Goal: Task Accomplishment & Management: Complete application form

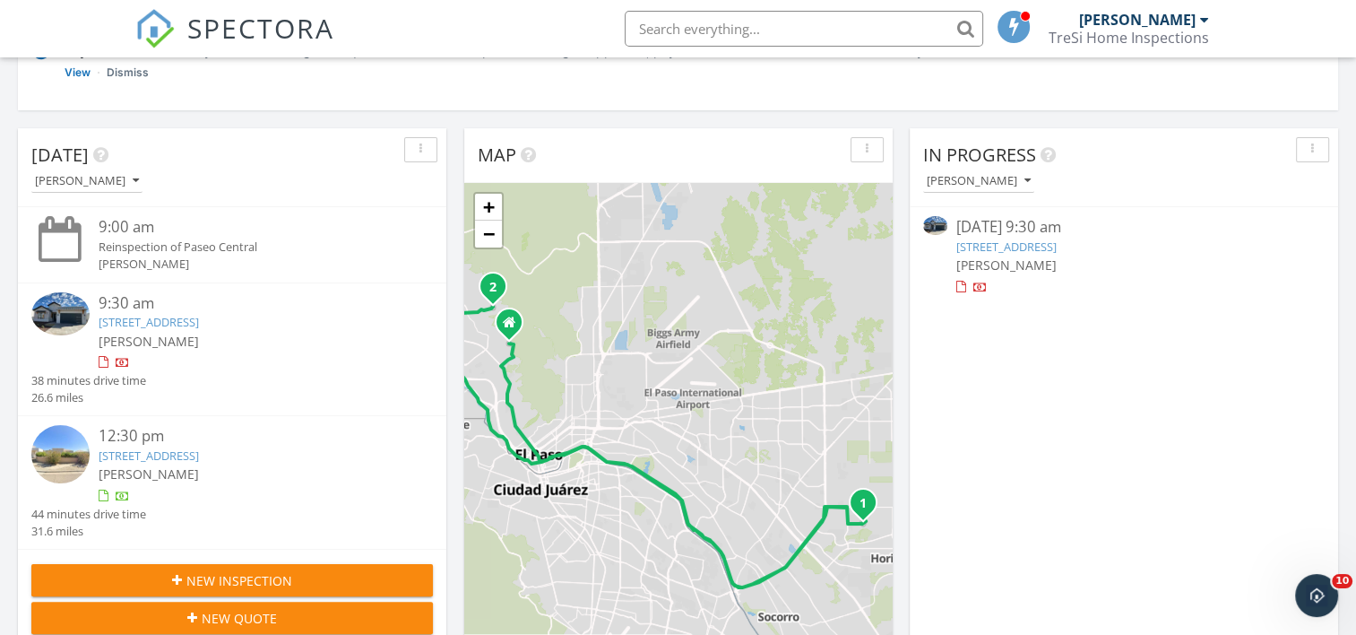
click at [162, 319] on link "952 Nayland, El Paso, TX 79928" at bounding box center [149, 322] width 100 height 16
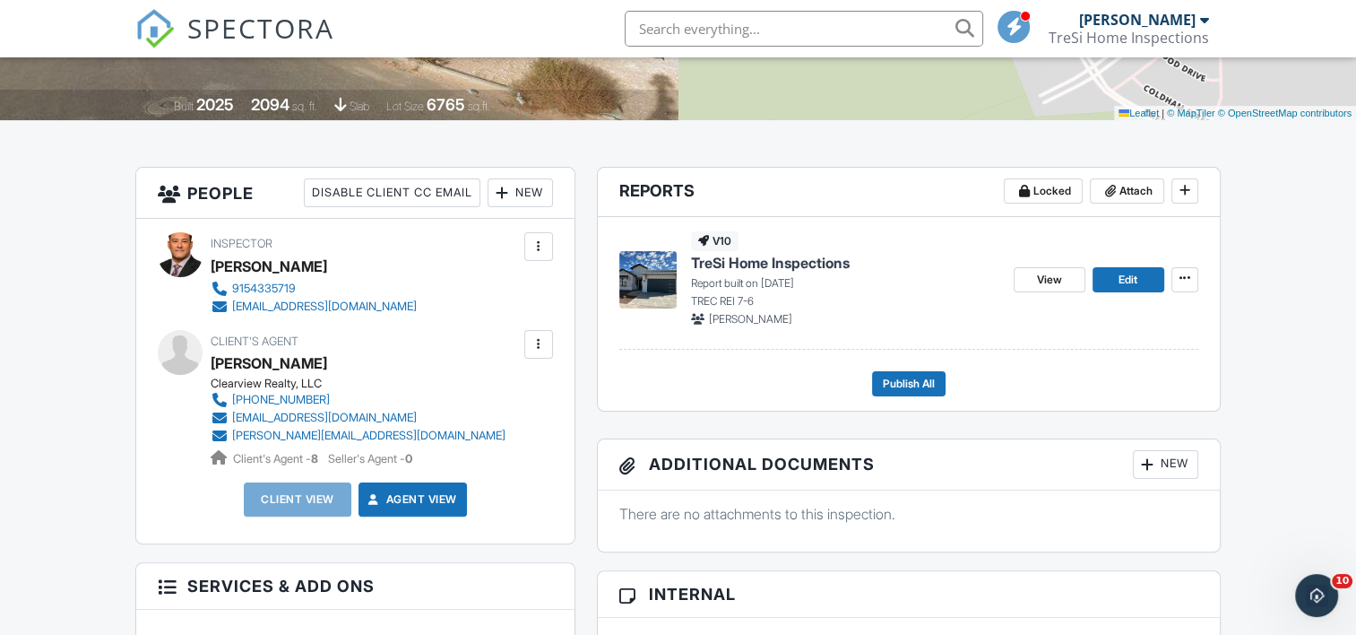
click at [504, 201] on div at bounding box center [503, 193] width 18 height 18
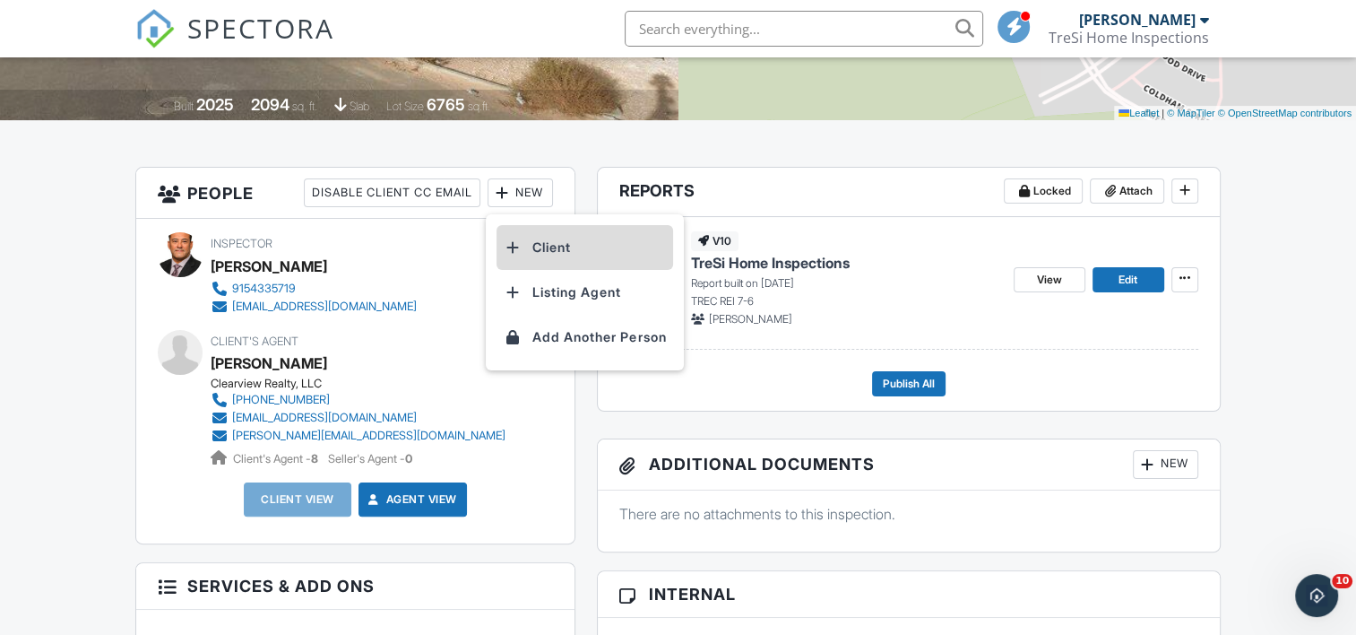
click at [549, 244] on li "Client" at bounding box center [585, 247] width 177 height 45
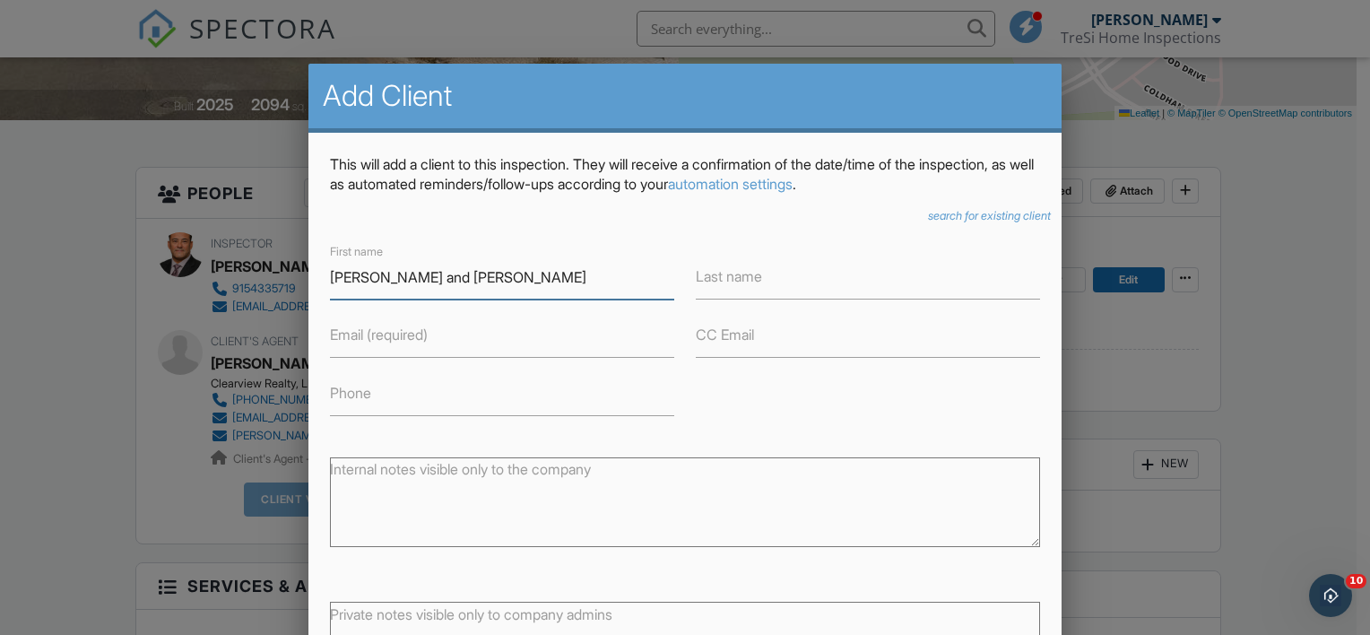
type input "[PERSON_NAME] and [PERSON_NAME]"
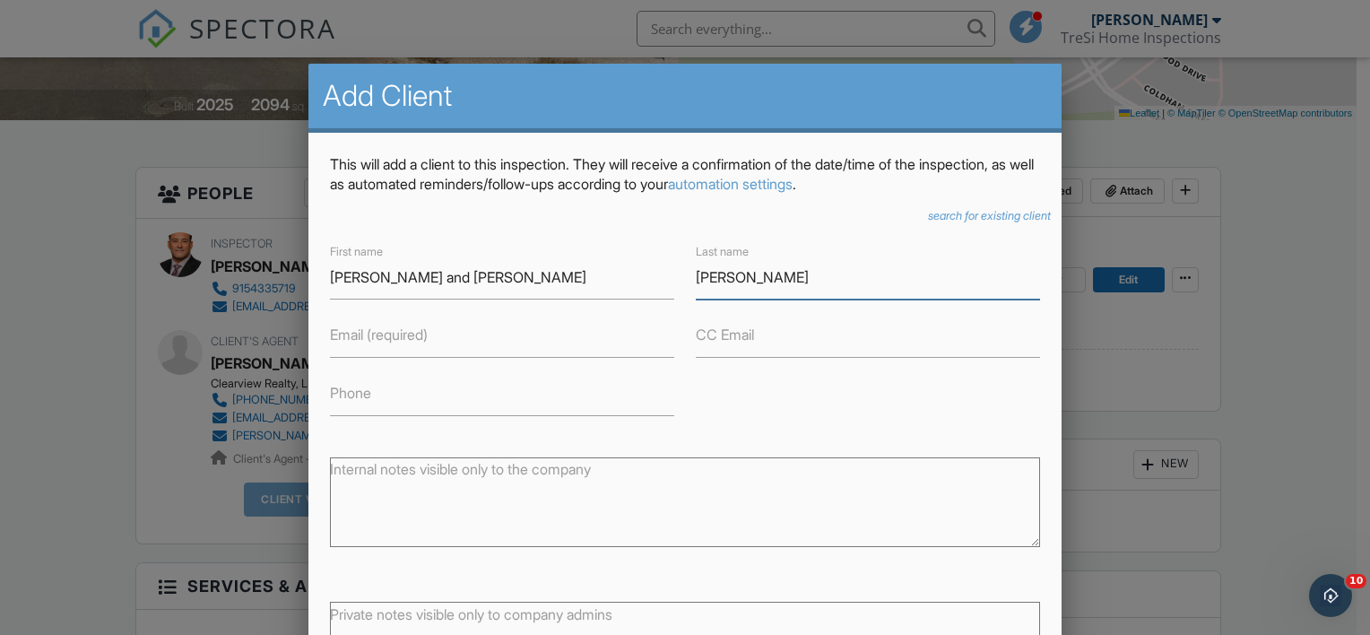
type input "[PERSON_NAME]"
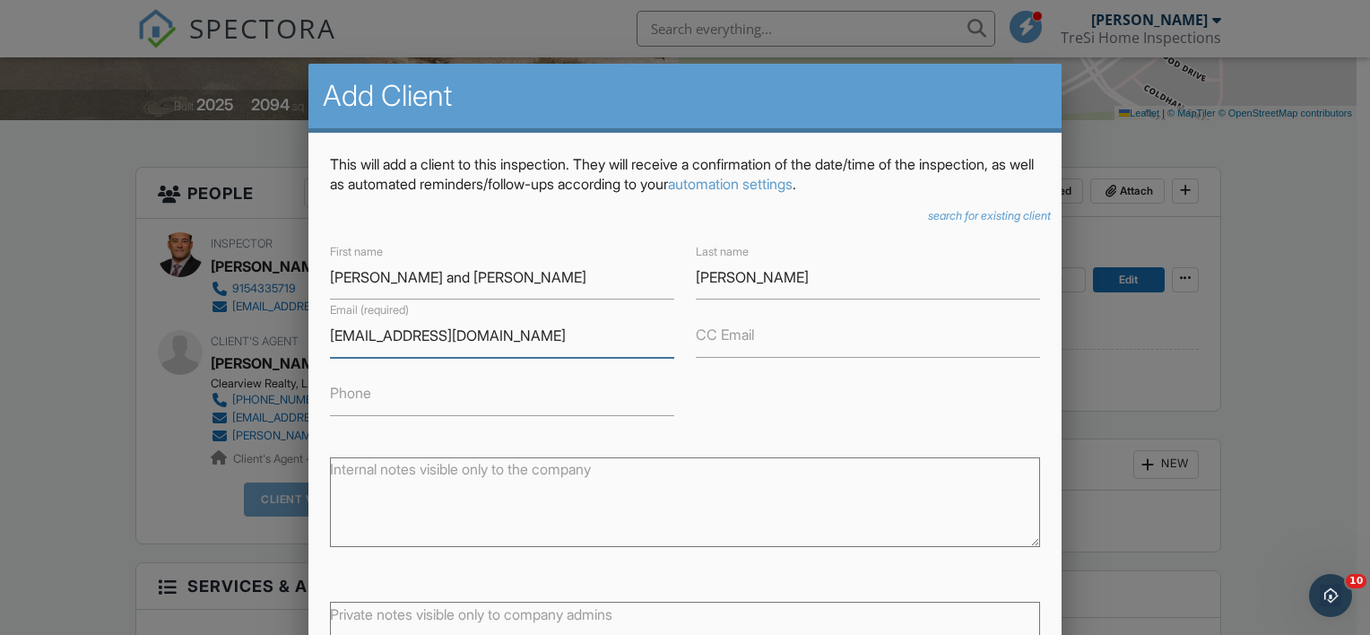
type input "[EMAIL_ADDRESS][DOMAIN_NAME]"
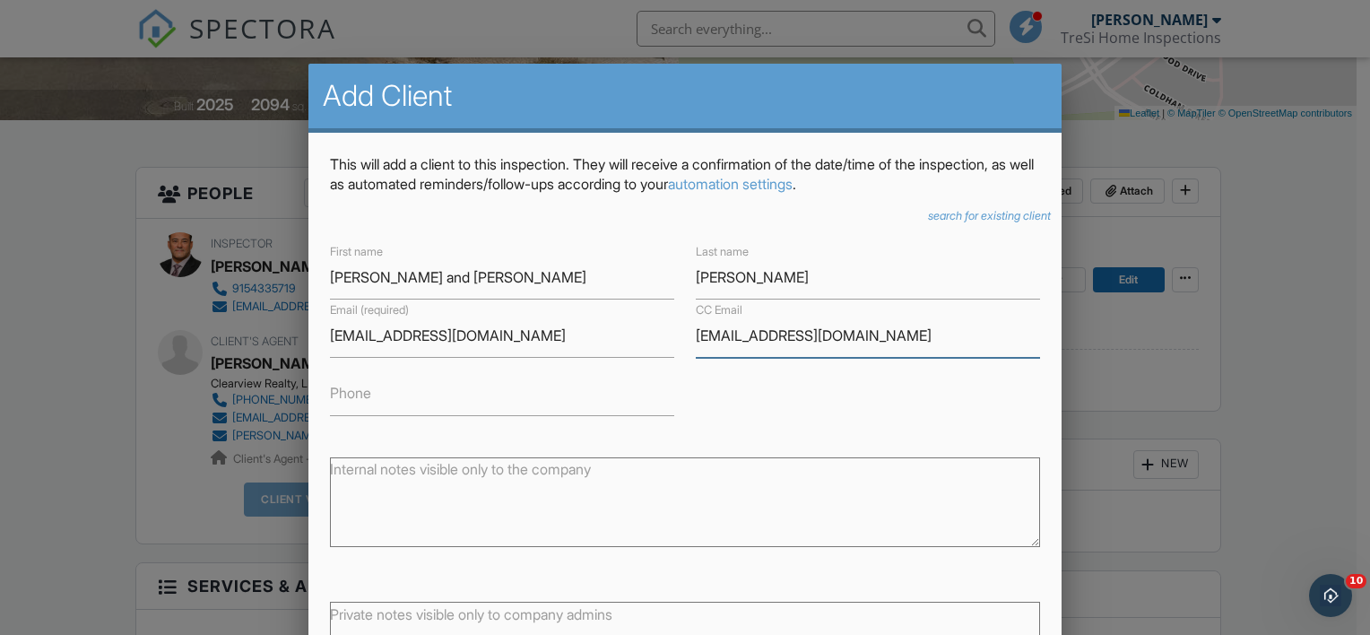
type input "[EMAIL_ADDRESS][DOMAIN_NAME]"
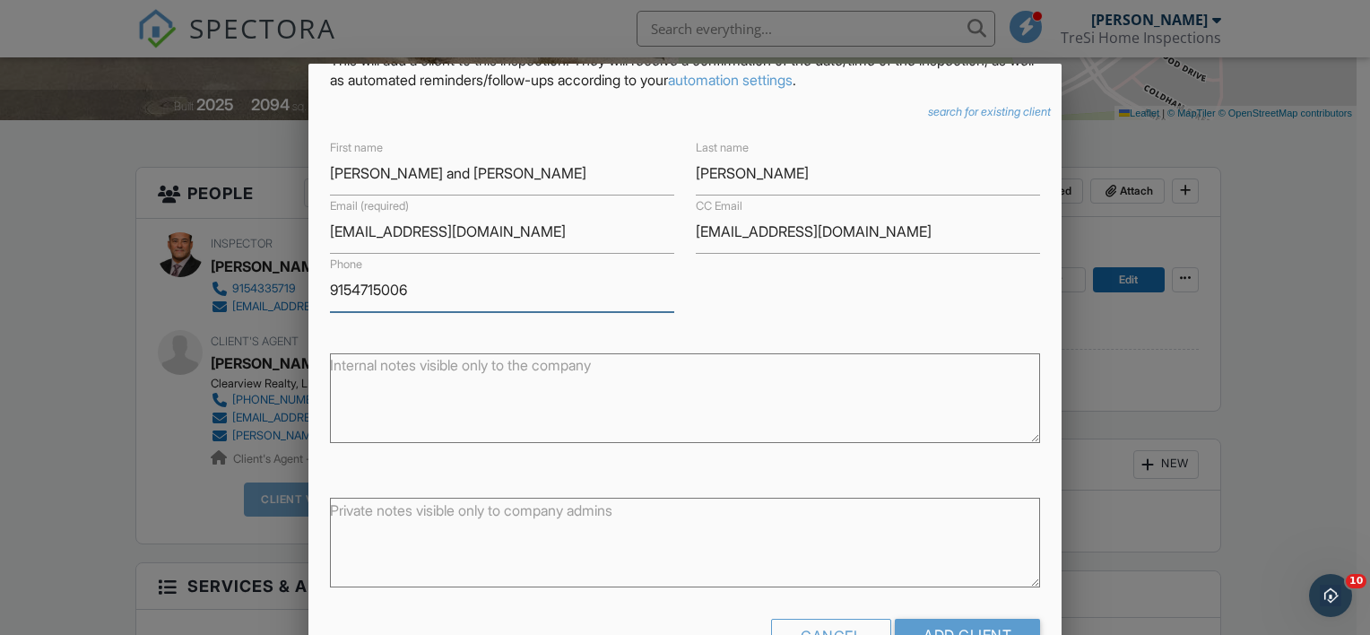
scroll to position [121, 0]
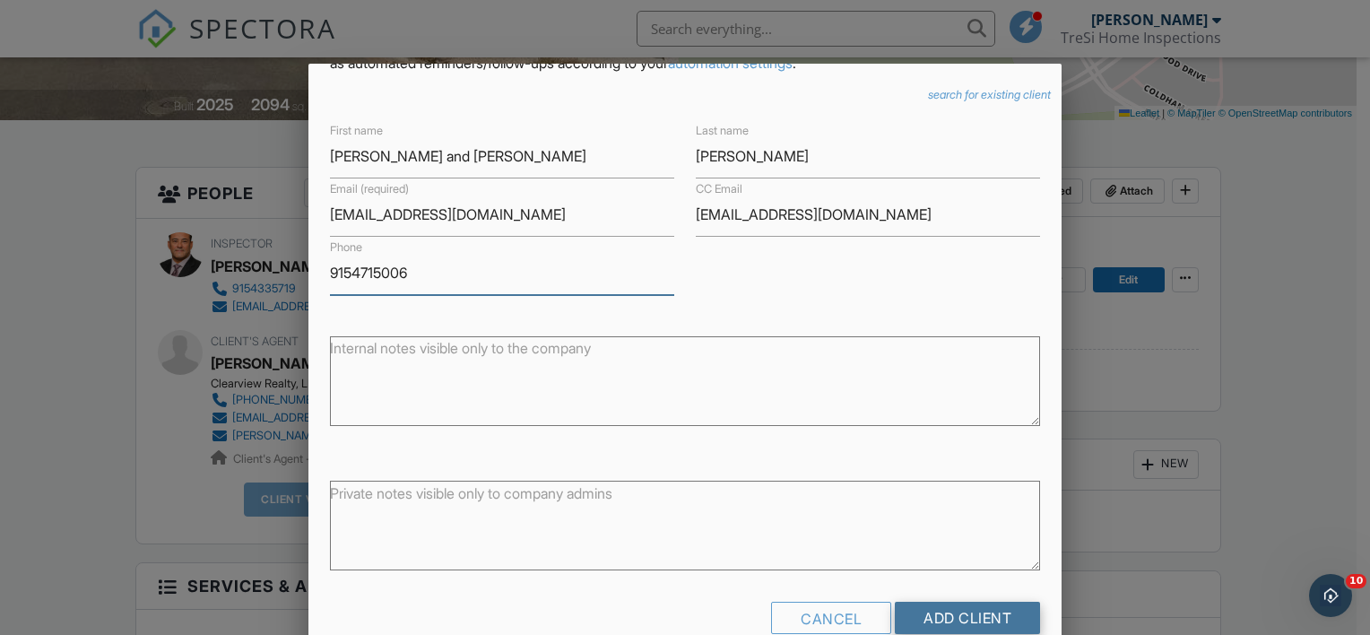
type input "9154715006"
click at [958, 620] on input "Add Client" at bounding box center [967, 617] width 145 height 32
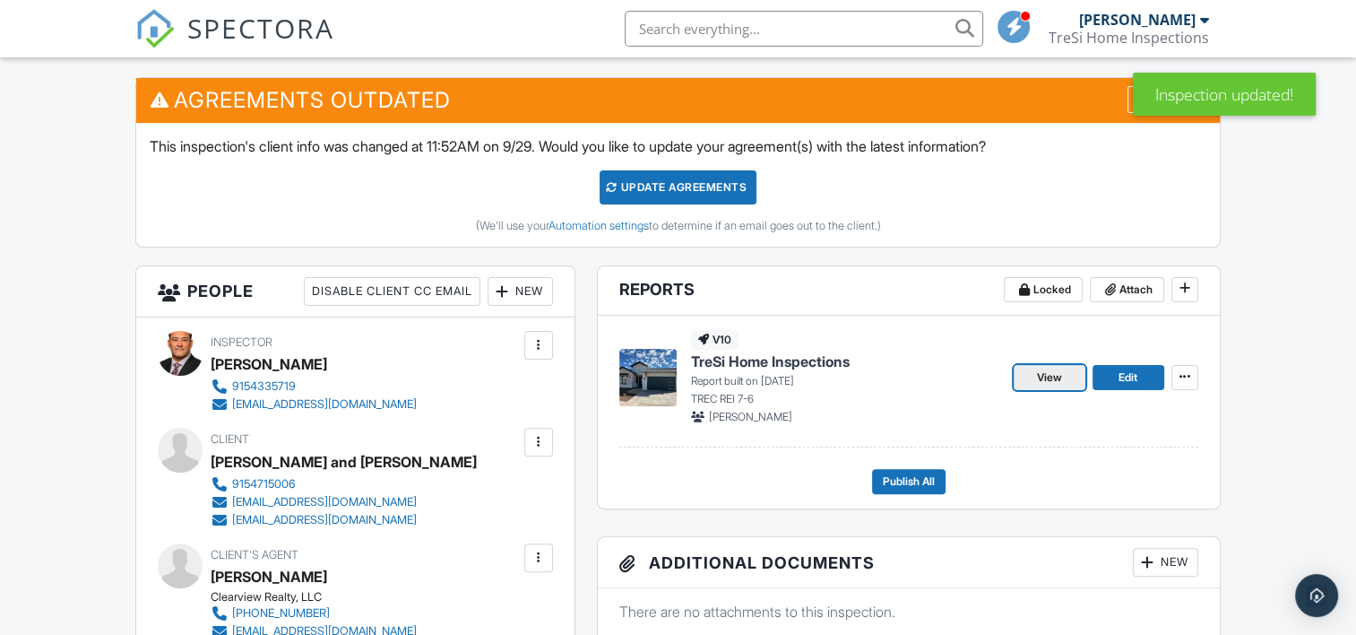
click at [1051, 378] on span "View" at bounding box center [1049, 377] width 25 height 18
